Goal: Transaction & Acquisition: Purchase product/service

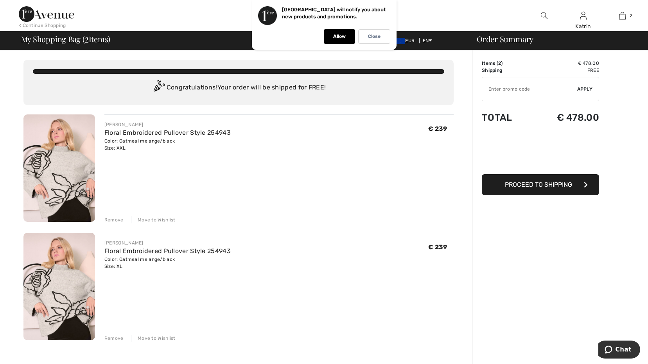
click at [115, 221] on div "Remove" at bounding box center [113, 220] width 19 height 7
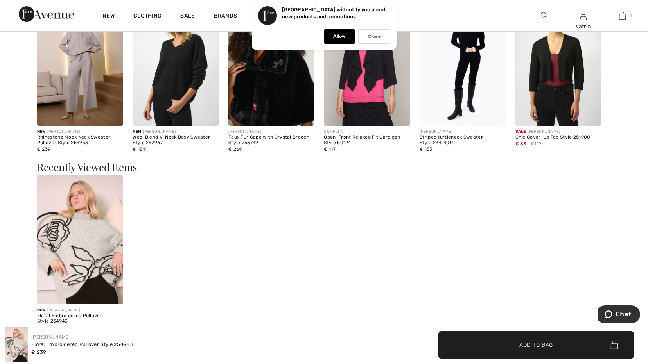
scroll to position [821, 0]
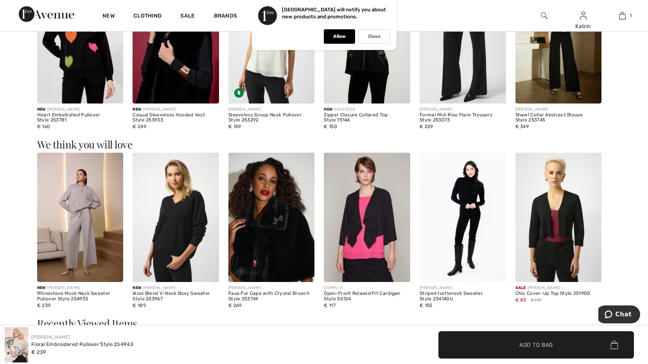
click at [90, 209] on img at bounding box center [80, 217] width 86 height 129
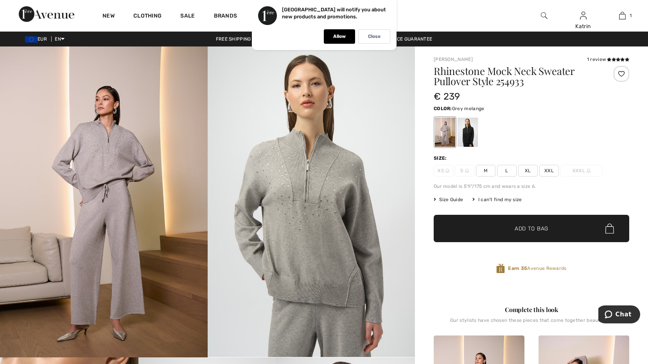
click at [446, 201] on span "Size Guide" at bounding box center [448, 199] width 29 height 7
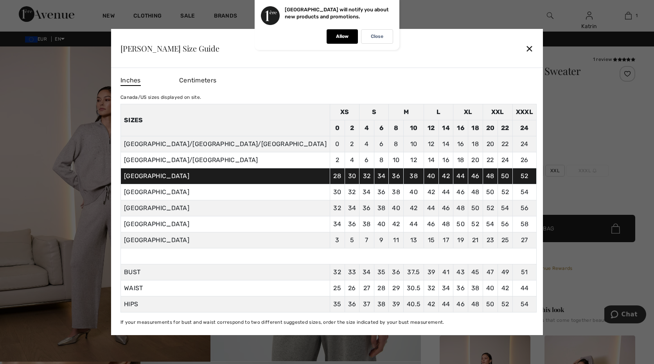
click at [98, 182] on div at bounding box center [327, 182] width 654 height 364
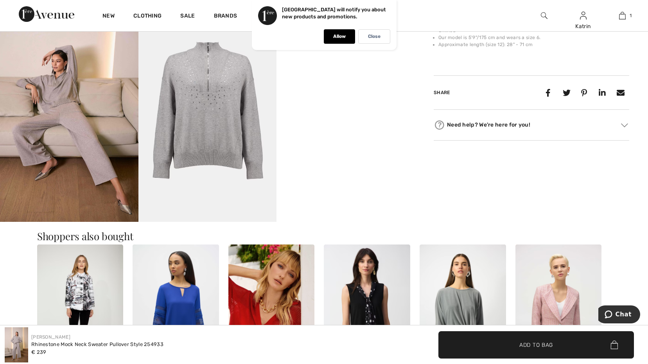
scroll to position [586, 0]
